Goal: Task Accomplishment & Management: Complete application form

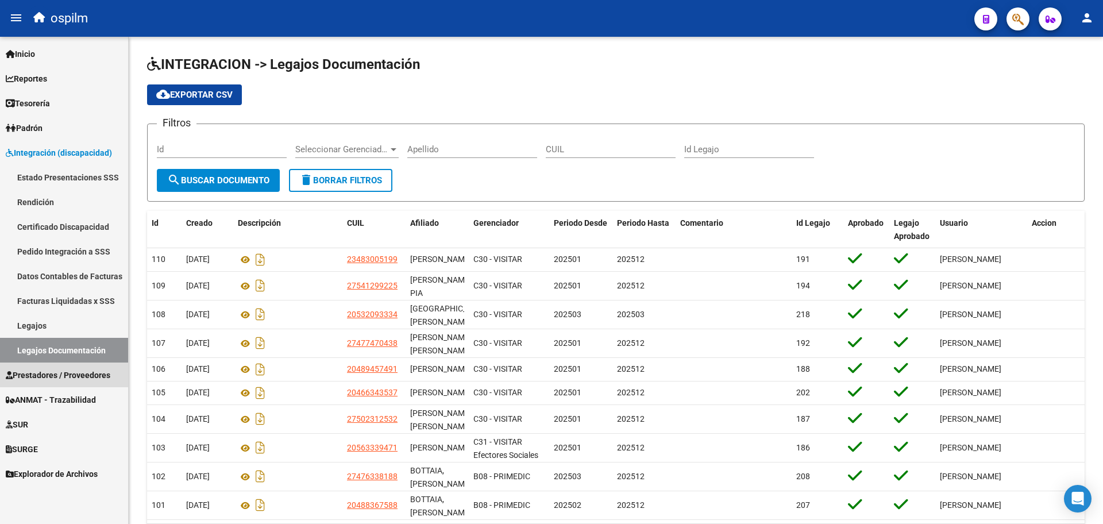
click at [37, 380] on span "Prestadores / Proveedores" at bounding box center [58, 375] width 105 height 13
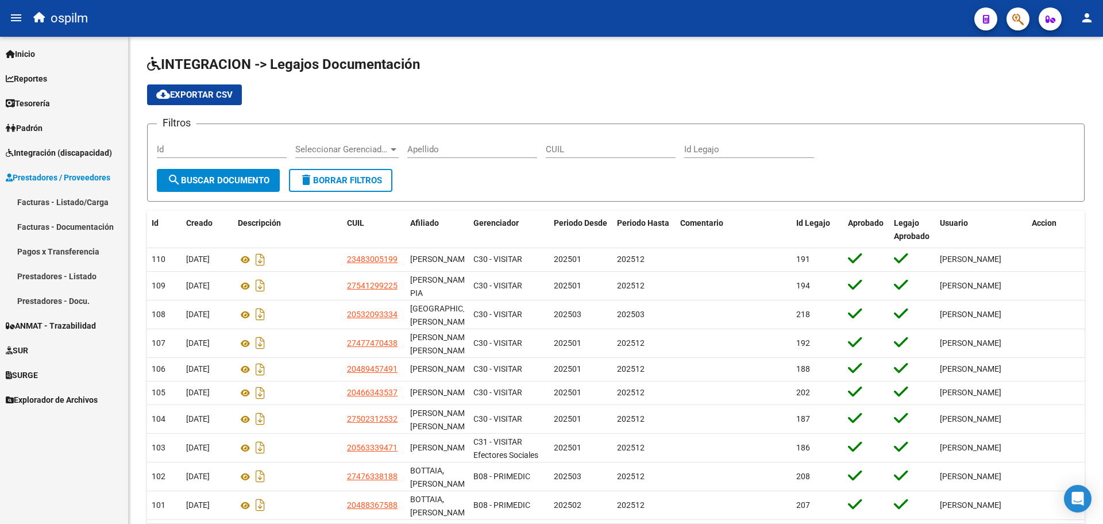
click at [87, 201] on link "Facturas - Listado/Carga" at bounding box center [64, 202] width 128 height 25
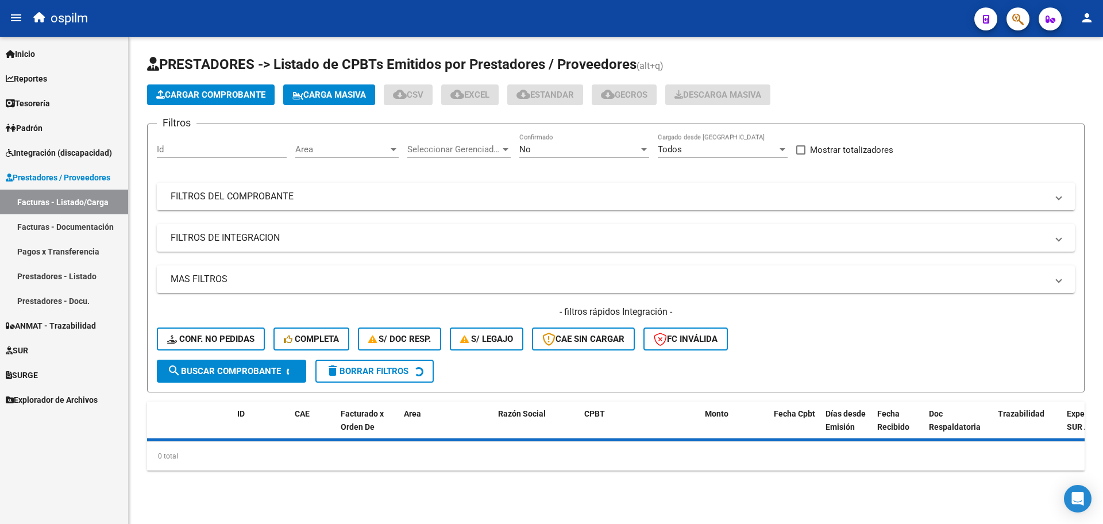
click at [321, 92] on span "Carga Masiva" at bounding box center [329, 95] width 74 height 10
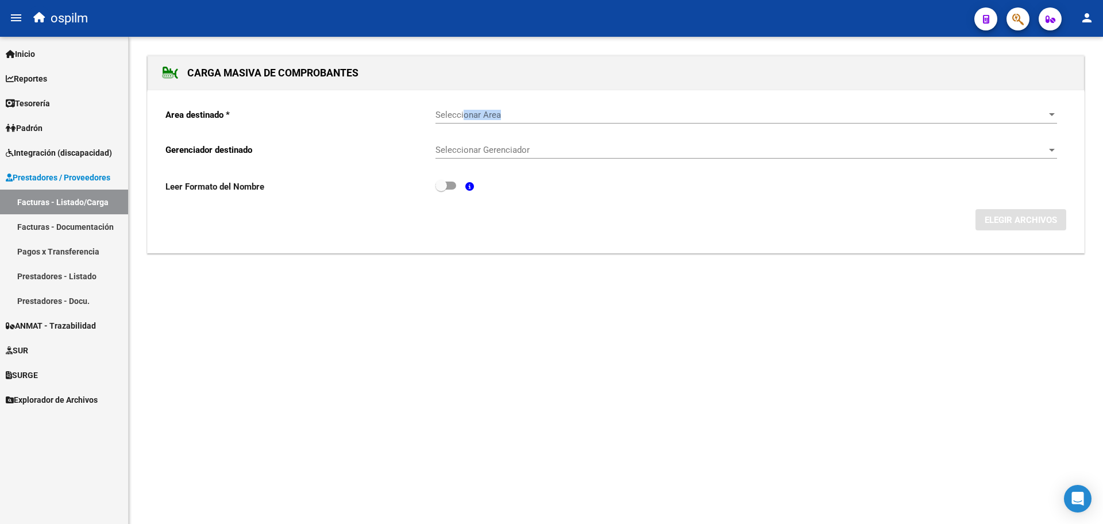
click at [465, 119] on div "Seleccionar Area Seleccionar Area" at bounding box center [746, 111] width 622 height 25
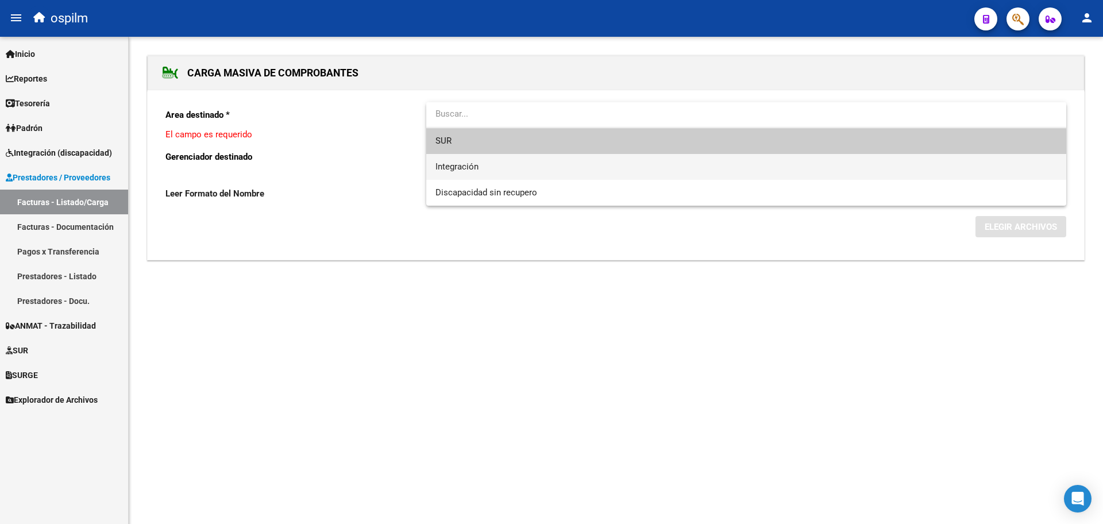
click at [477, 164] on span "Integración" at bounding box center [456, 166] width 43 height 10
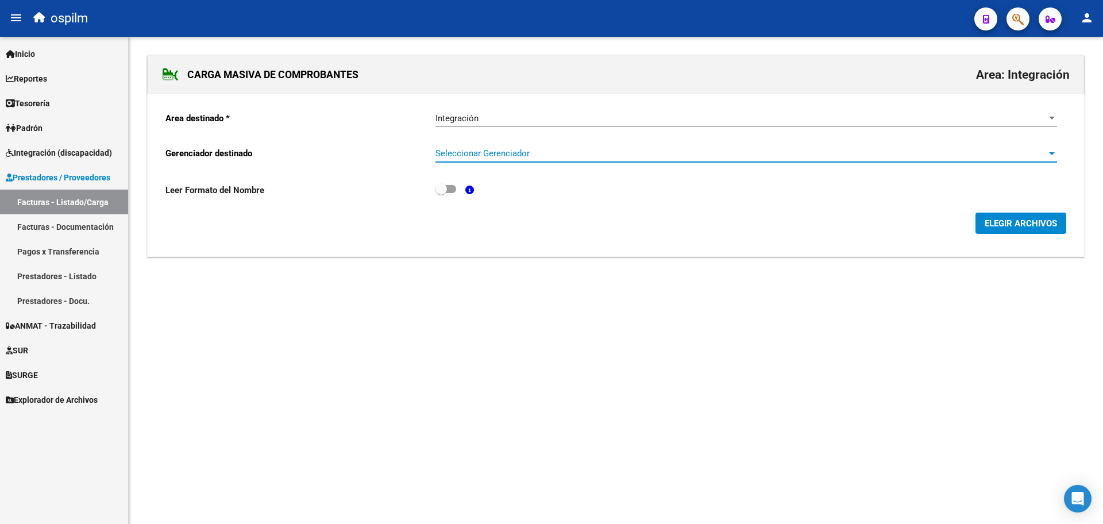
click at [481, 149] on span "Seleccionar Gerenciador" at bounding box center [740, 153] width 611 height 10
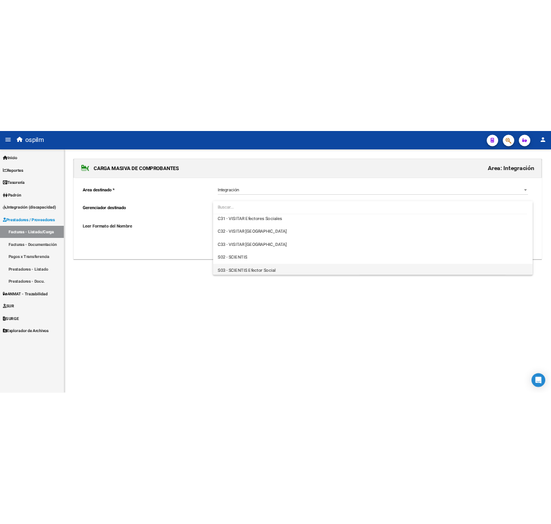
scroll to position [189, 0]
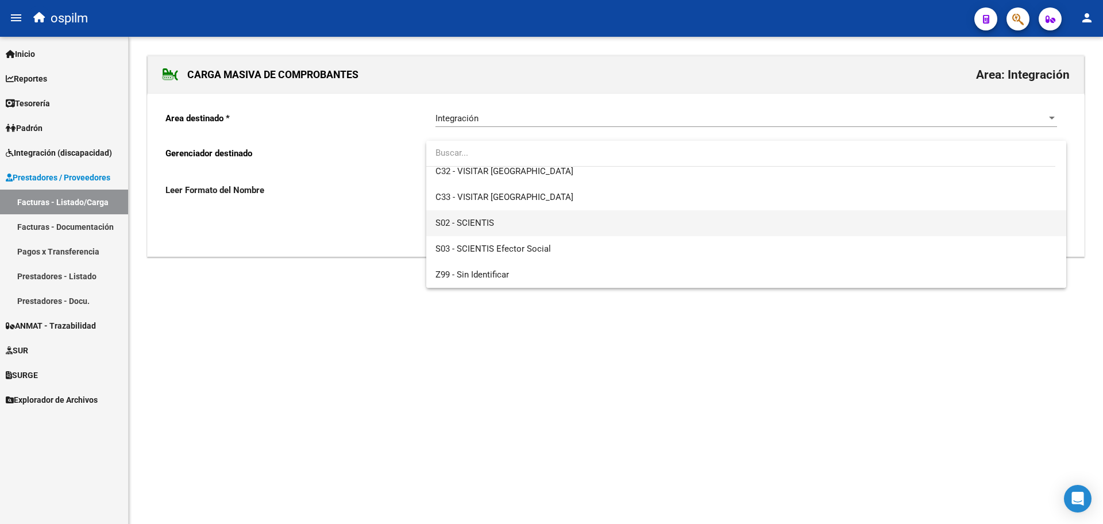
click at [517, 215] on span "S02 - SCIENTIS" at bounding box center [746, 223] width 622 height 26
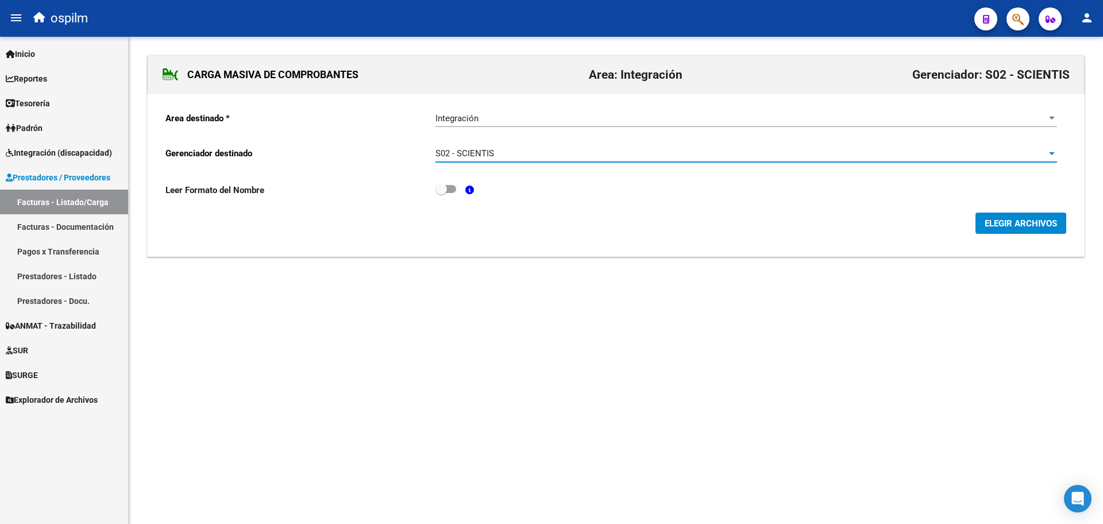
click at [1052, 225] on span "ELEGIR ARCHIVOS" at bounding box center [1021, 223] width 72 height 10
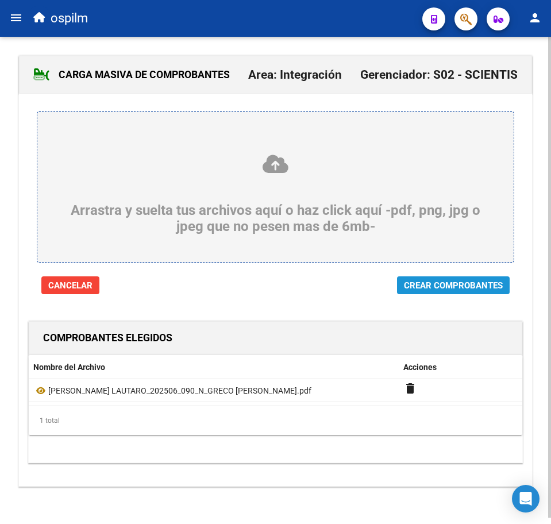
click at [492, 281] on span "Crear Comprobantes" at bounding box center [453, 285] width 99 height 10
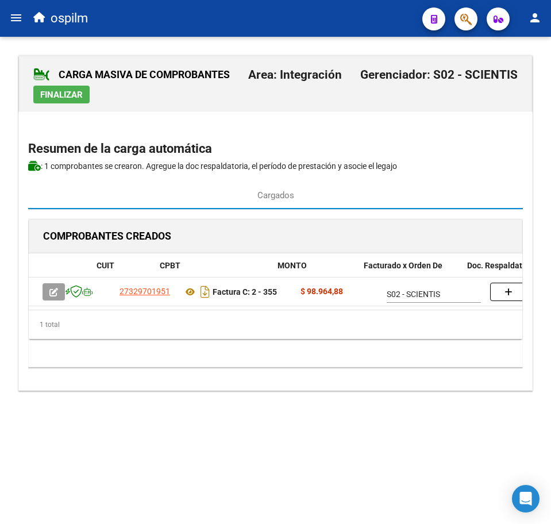
scroll to position [0, 282]
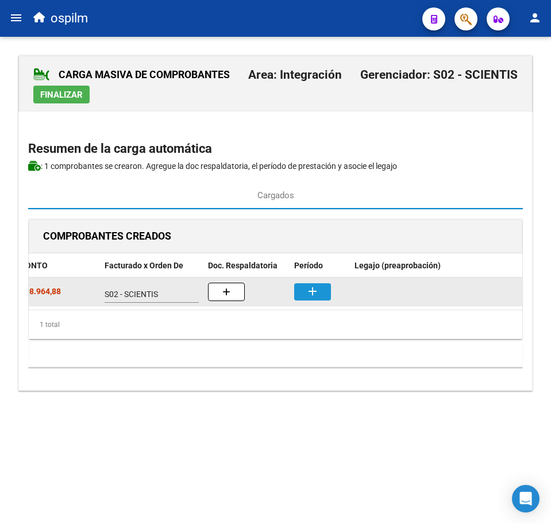
click at [310, 294] on mat-icon "add" at bounding box center [313, 291] width 14 height 14
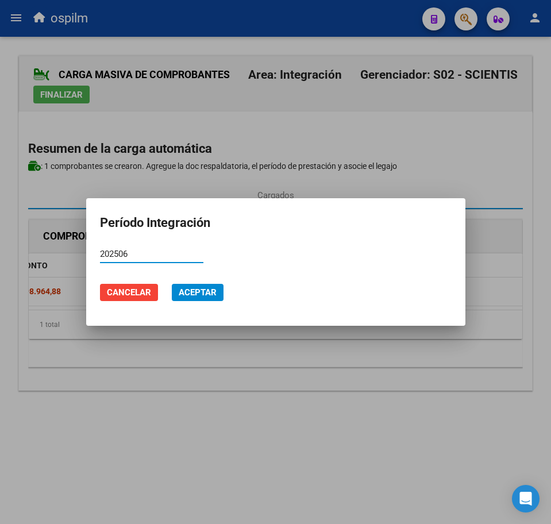
type input "202506"
click at [194, 294] on span "Aceptar" at bounding box center [198, 292] width 38 height 10
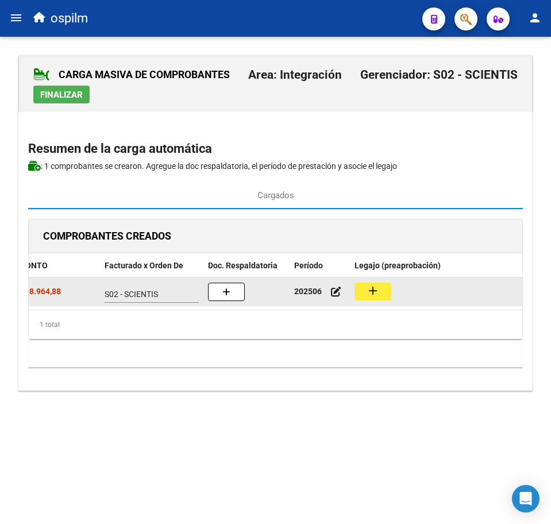
click at [363, 281] on datatable-body-cell "add" at bounding box center [436, 291] width 172 height 28
click at [365, 294] on button "add" at bounding box center [372, 292] width 37 height 18
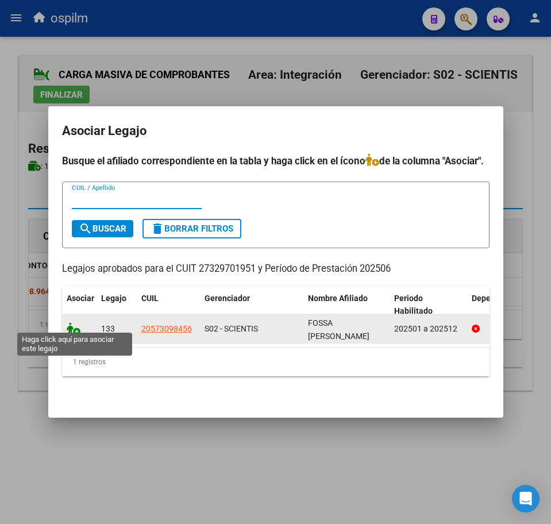
click at [68, 323] on icon at bounding box center [74, 328] width 14 height 13
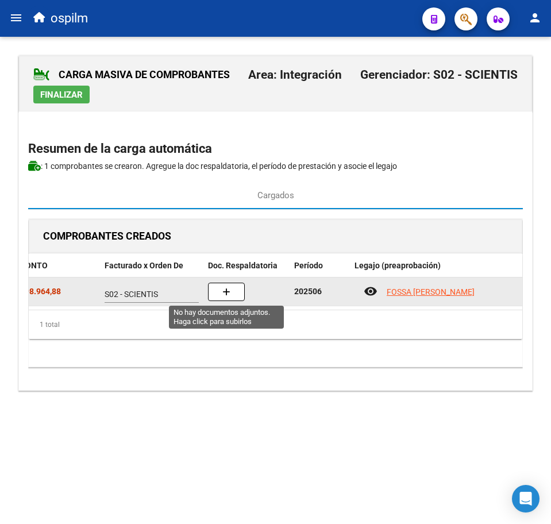
click at [223, 292] on icon "button" at bounding box center [226, 292] width 8 height 9
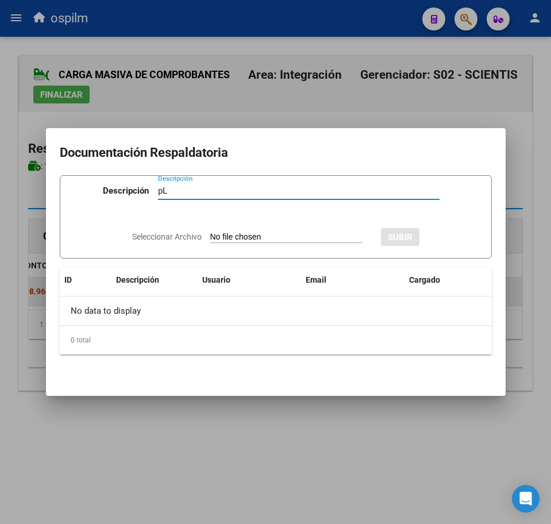
type input "p"
type input "Planilla de asistencia"
type input "C:\fakepath\[PERSON_NAME] LAUTARO_202506_090_N_GRECO [PERSON_NAME].pdf"
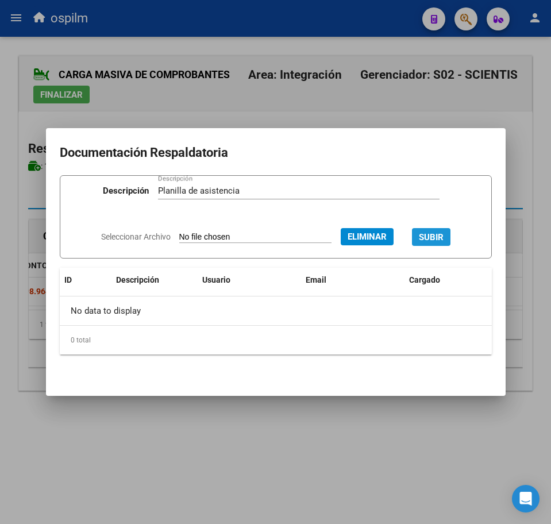
click at [443, 236] on span "SUBIR" at bounding box center [431, 237] width 25 height 10
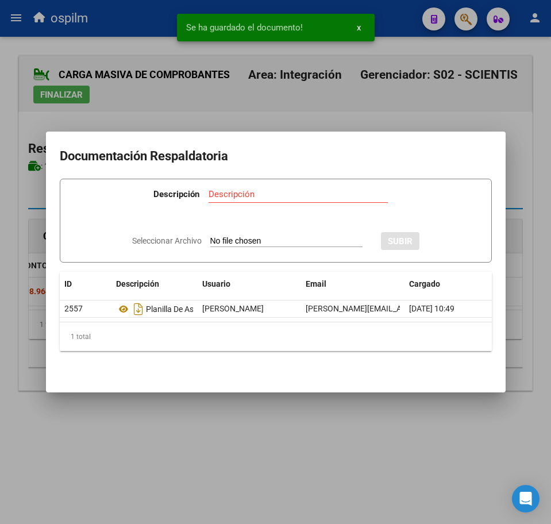
click at [179, 484] on div at bounding box center [275, 262] width 551 height 524
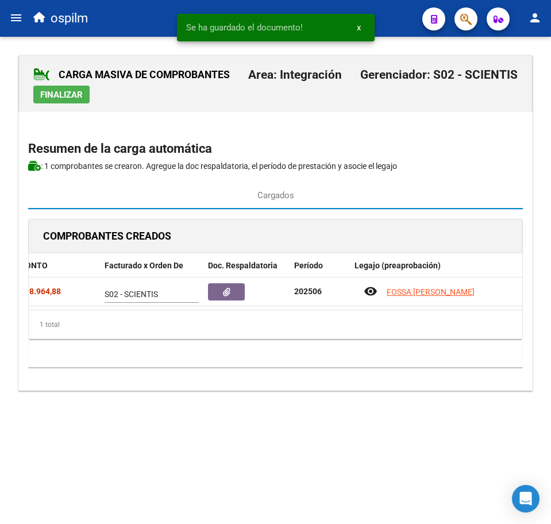
click at [55, 98] on span "Finalizar" at bounding box center [61, 95] width 43 height 10
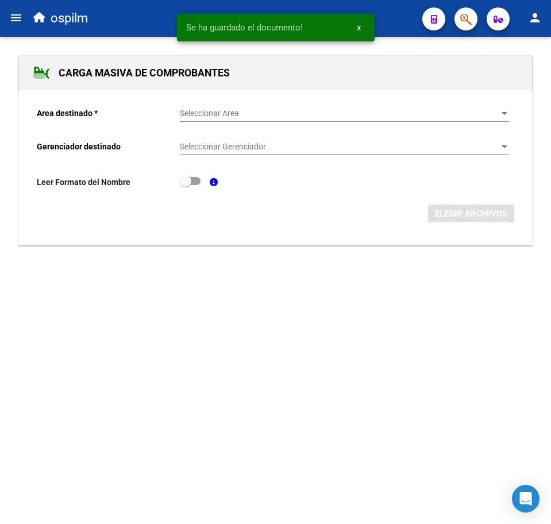
click at [11, 20] on mat-icon "menu" at bounding box center [16, 18] width 14 height 14
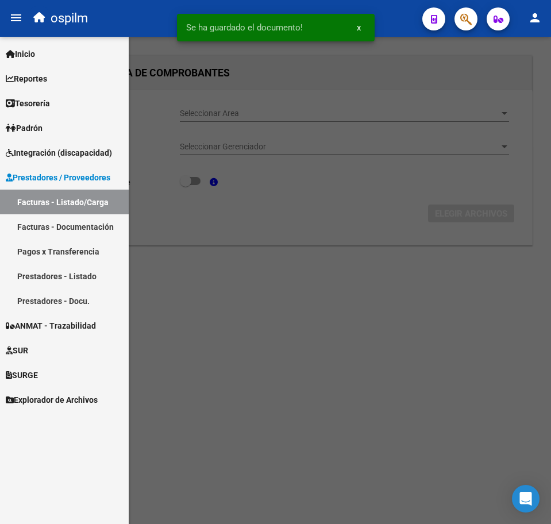
click at [75, 200] on link "Facturas - Listado/Carga" at bounding box center [64, 202] width 129 height 25
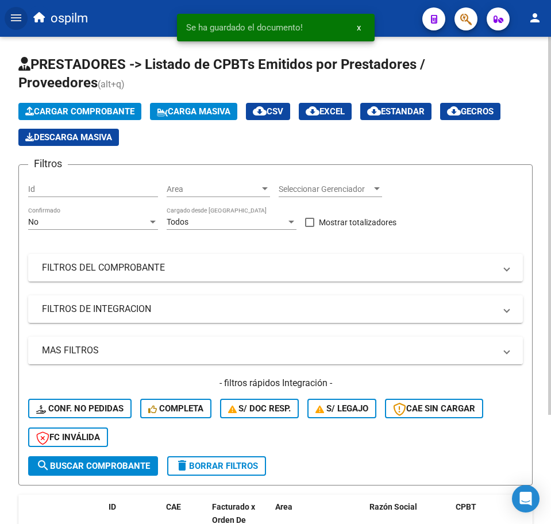
scroll to position [141, 0]
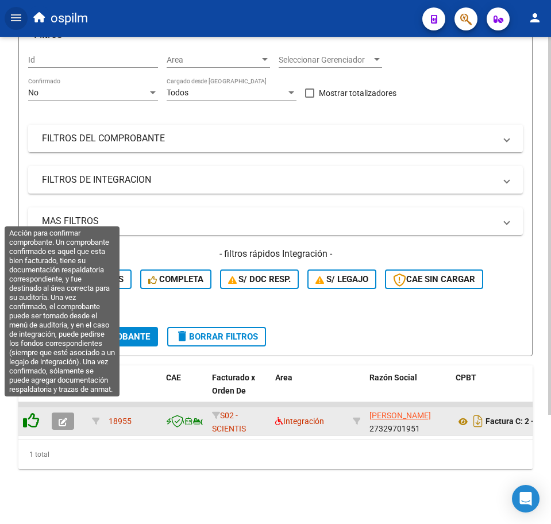
click at [27, 412] on icon at bounding box center [31, 420] width 16 height 16
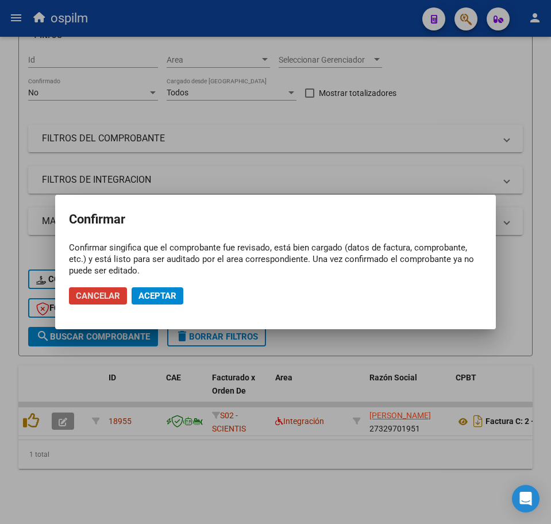
click at [179, 298] on button "Aceptar" at bounding box center [158, 295] width 52 height 17
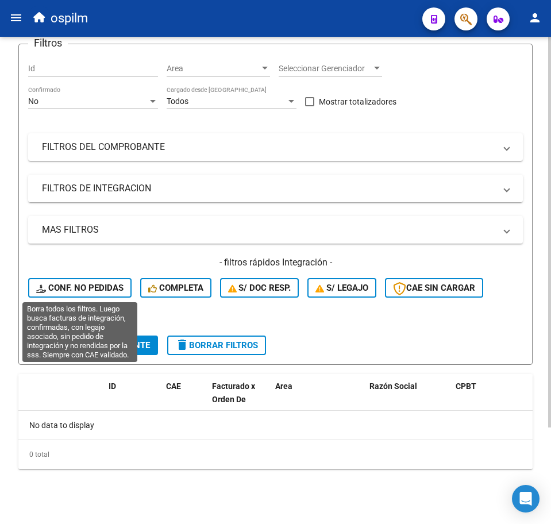
click at [102, 290] on span "Conf. no pedidas" at bounding box center [79, 288] width 87 height 10
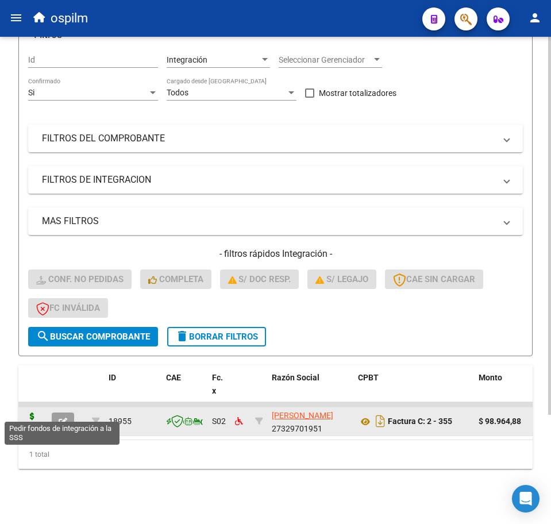
click at [28, 412] on icon at bounding box center [32, 420] width 18 height 16
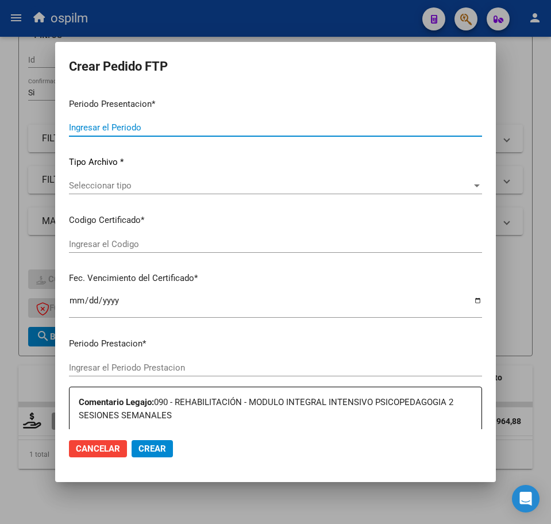
type input "202508"
type input "202506"
type input "$ 98.964,88"
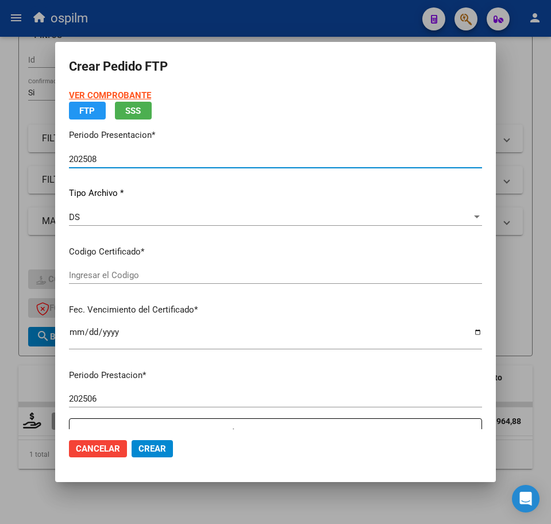
type input "ARG02000573098452022050320270503BS436"
type input "[DATE]"
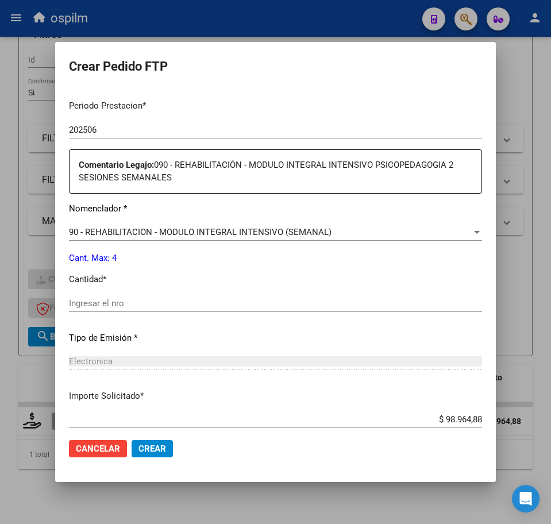
scroll to position [359, 0]
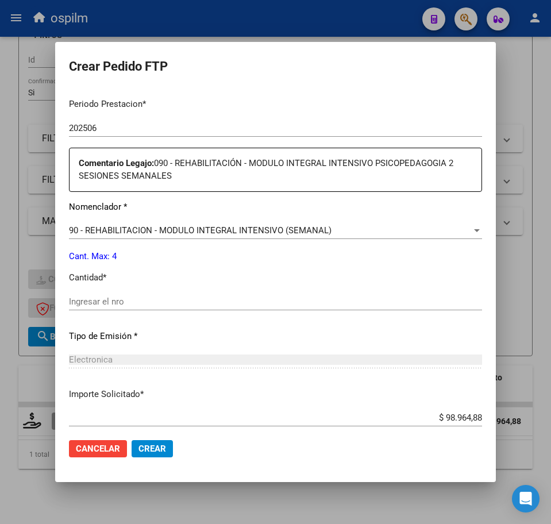
click at [120, 300] on input "Ingresar el nro" at bounding box center [275, 301] width 413 height 10
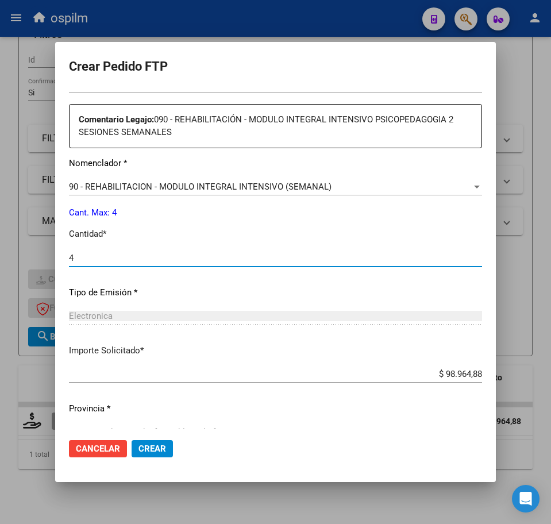
scroll to position [425, 0]
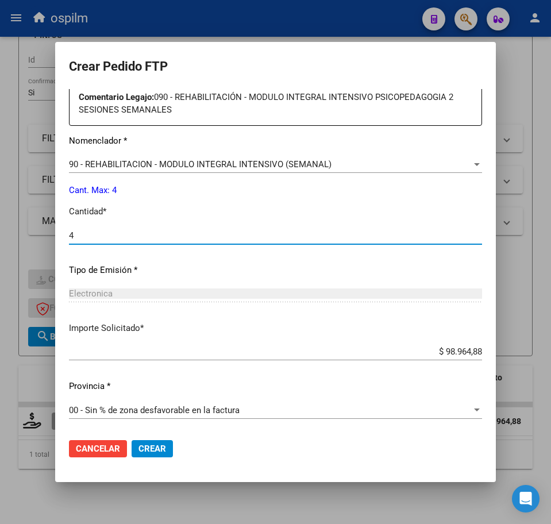
type input "4"
click at [156, 446] on span "Crear" at bounding box center [152, 448] width 28 height 10
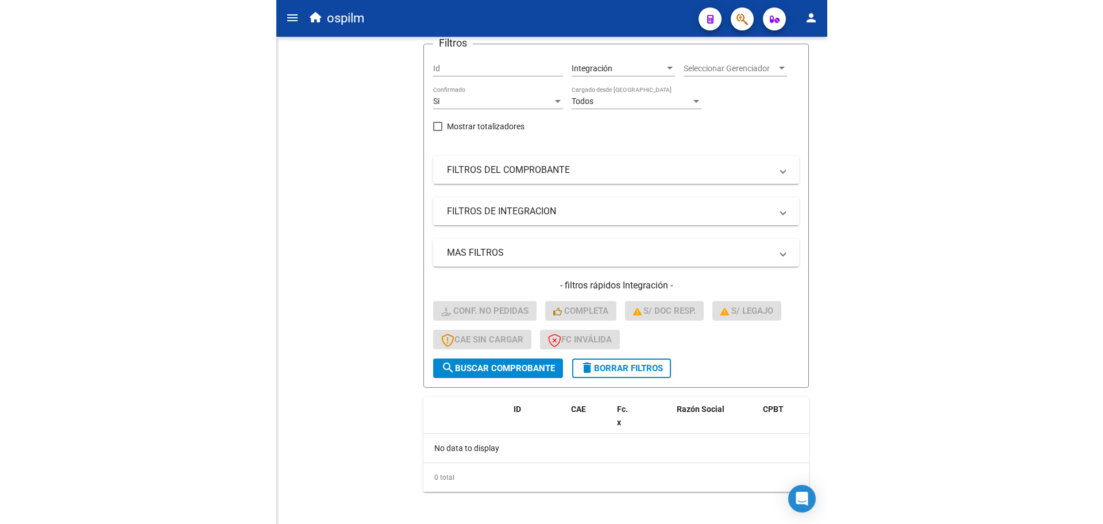
scroll to position [9, 0]
